Goal: Information Seeking & Learning: Compare options

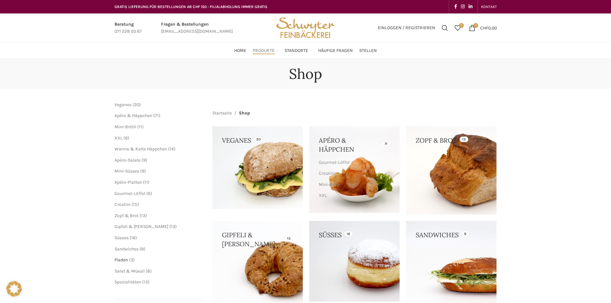
click at [125, 260] on span "Fladen" at bounding box center [120, 259] width 13 height 5
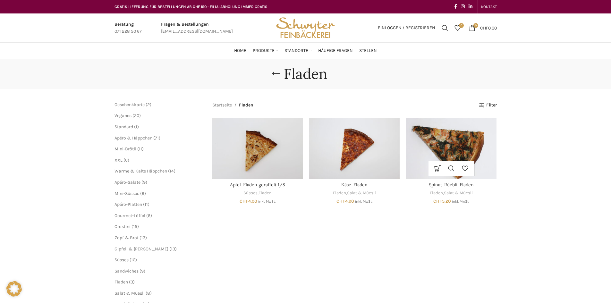
click at [440, 146] on img "Spinat-Rüebli-Fladen" at bounding box center [451, 148] width 90 height 60
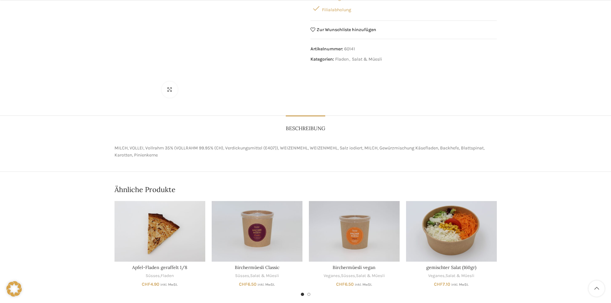
scroll to position [192, 0]
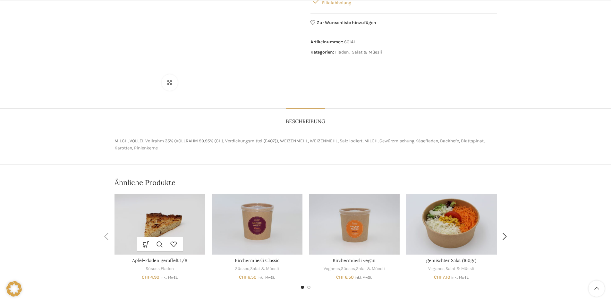
click at [187, 228] on img "Apfel-Fladen geraffelt 1/8" at bounding box center [159, 224] width 91 height 61
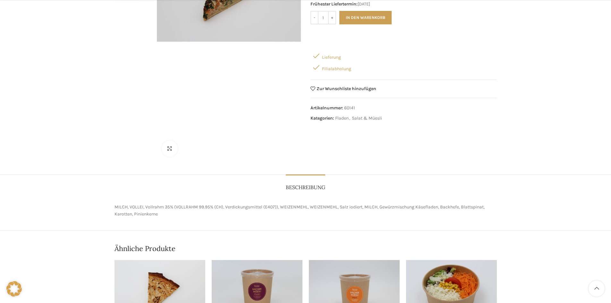
scroll to position [128, 0]
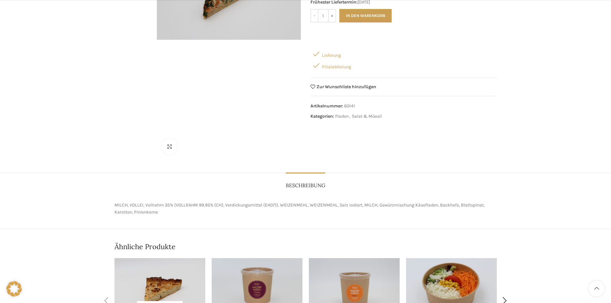
click at [168, 270] on img "Apfel-Fladen geraffelt 1/8" at bounding box center [159, 288] width 91 height 61
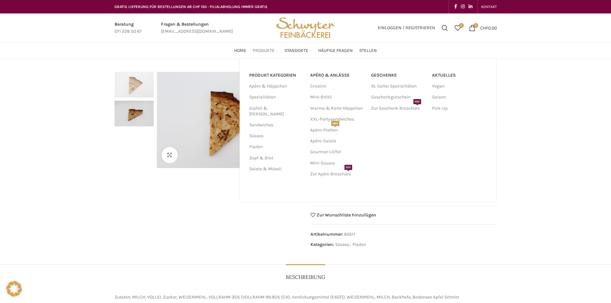
click at [256, 52] on span "Produkte" at bounding box center [264, 51] width 22 height 6
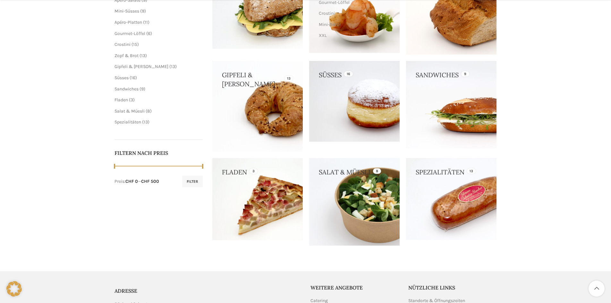
scroll to position [160, 0]
click at [439, 93] on link at bounding box center [451, 104] width 90 height 87
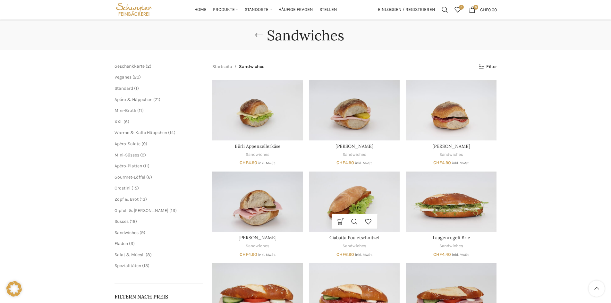
scroll to position [32, 0]
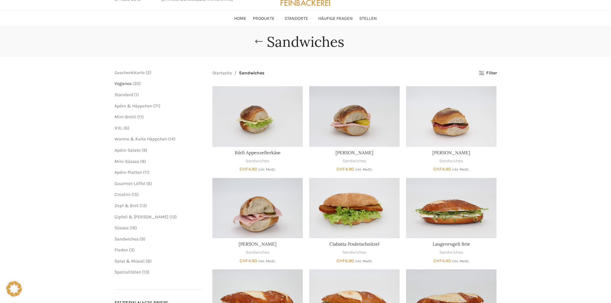
click at [124, 84] on span "Veganes" at bounding box center [122, 83] width 17 height 5
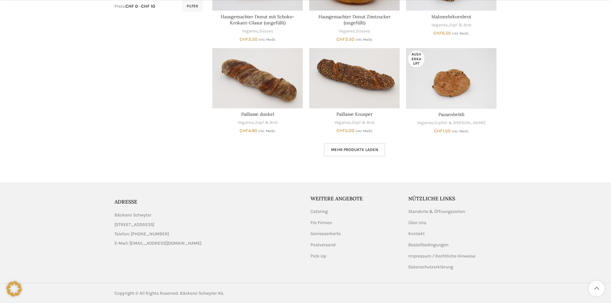
scroll to position [358, 0]
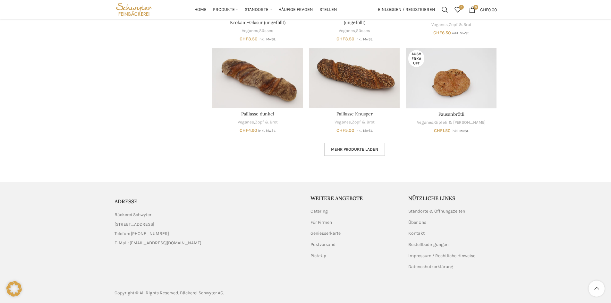
click at [324, 148] on link "Mehr Produkte laden" at bounding box center [354, 149] width 61 height 13
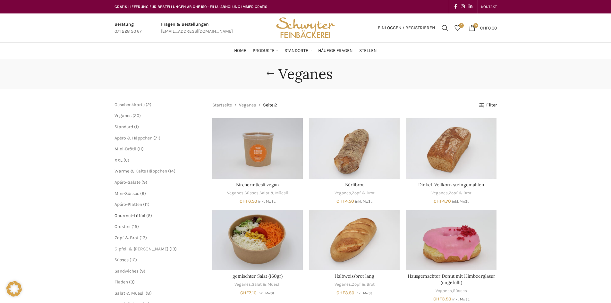
click at [133, 213] on span "Gourmet-Löffel" at bounding box center [129, 215] width 31 height 5
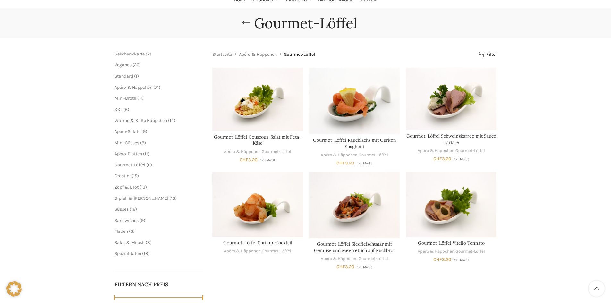
scroll to position [64, 0]
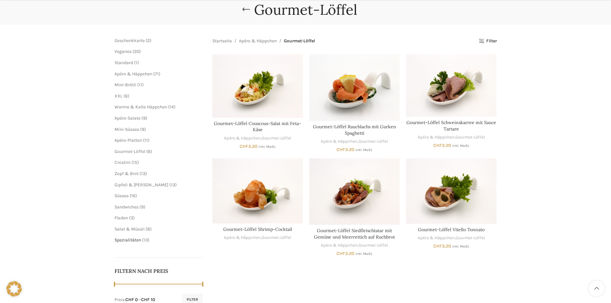
click at [134, 238] on span "Spezialitäten" at bounding box center [127, 239] width 27 height 5
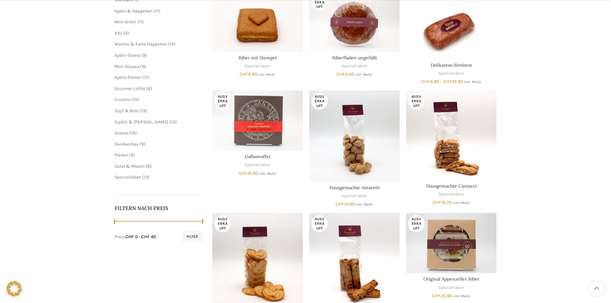
scroll to position [128, 0]
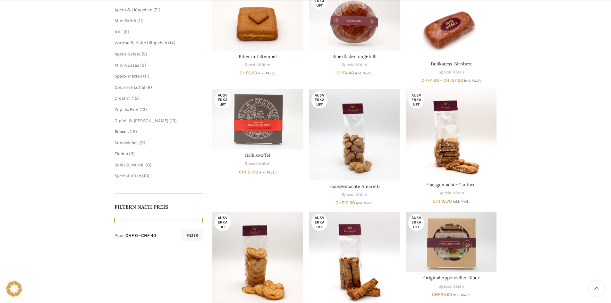
click at [123, 132] on span "Süsses" at bounding box center [121, 131] width 14 height 5
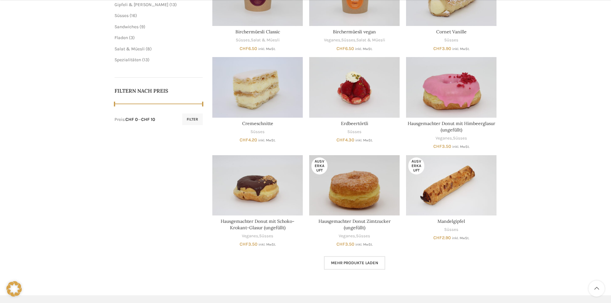
scroll to position [256, 0]
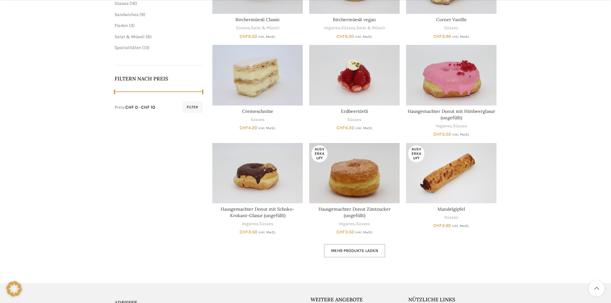
click at [339, 251] on span "Mehr Produkte laden" at bounding box center [354, 250] width 47 height 5
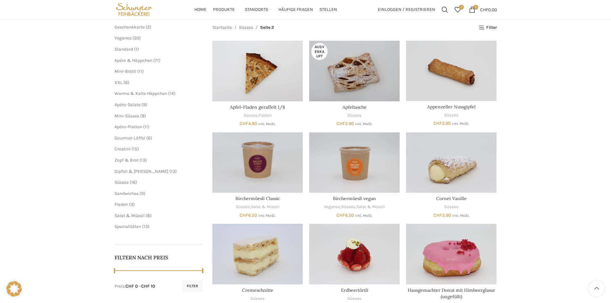
scroll to position [64, 0]
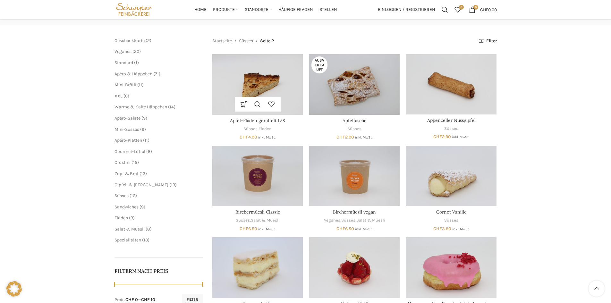
click at [266, 78] on img "Apfel-Fladen geraffelt 1/8" at bounding box center [257, 84] width 90 height 60
